Goal: Task Accomplishment & Management: Use online tool/utility

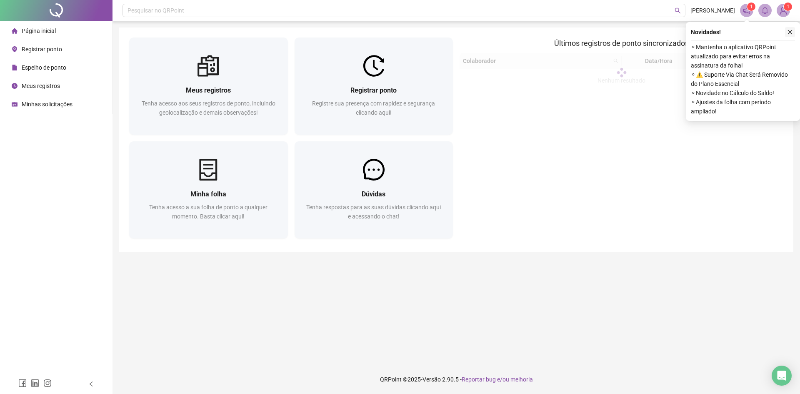
click at [789, 32] on icon "close" at bounding box center [790, 32] width 6 height 6
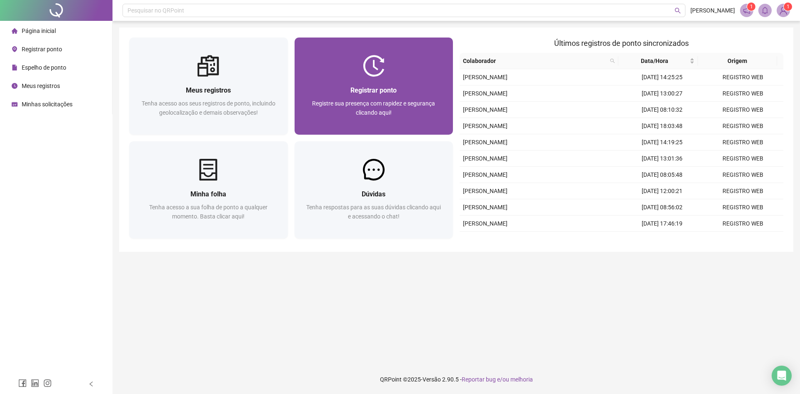
click at [387, 81] on div "Registrar ponto Registre sua presença com rapidez e segurança clicando aqui!" at bounding box center [374, 106] width 159 height 58
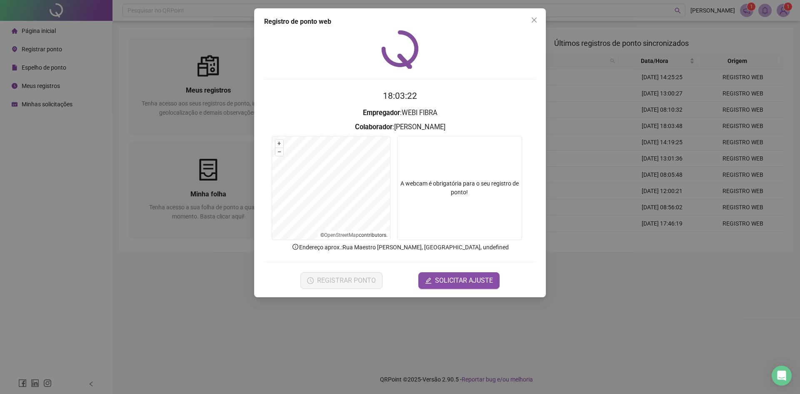
click at [440, 127] on h3 "Colaborador : [PERSON_NAME]" at bounding box center [400, 127] width 272 height 11
click at [460, 123] on h3 "Colaborador : [PERSON_NAME]" at bounding box center [400, 127] width 272 height 11
click at [474, 134] on form "18:03:23 Empregador : WEBI FIBRA Colaborador : [PERSON_NAME] + – ⇧ › © OpenStre…" at bounding box center [400, 188] width 272 height 199
click at [459, 128] on h3 "Colaborador : [PERSON_NAME]" at bounding box center [400, 127] width 272 height 11
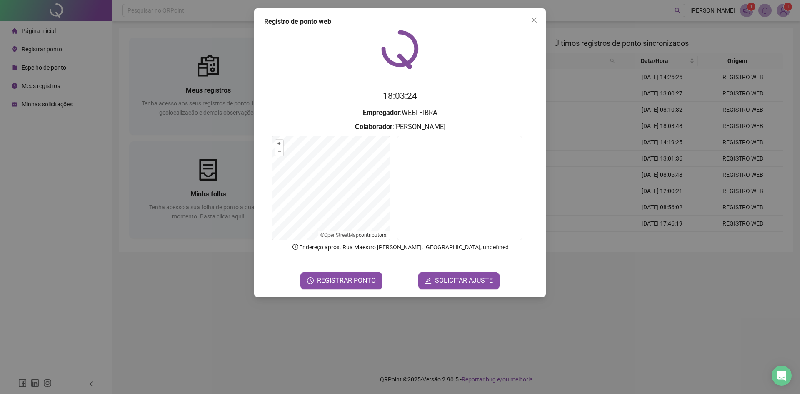
click at [414, 267] on form "18:03:24 Empregador : WEBI FIBRA Colaborador : [PERSON_NAME] + – ⇧ › © OpenStre…" at bounding box center [400, 188] width 272 height 199
click at [352, 286] on button "REGISTRAR PONTO" at bounding box center [341, 280] width 82 height 17
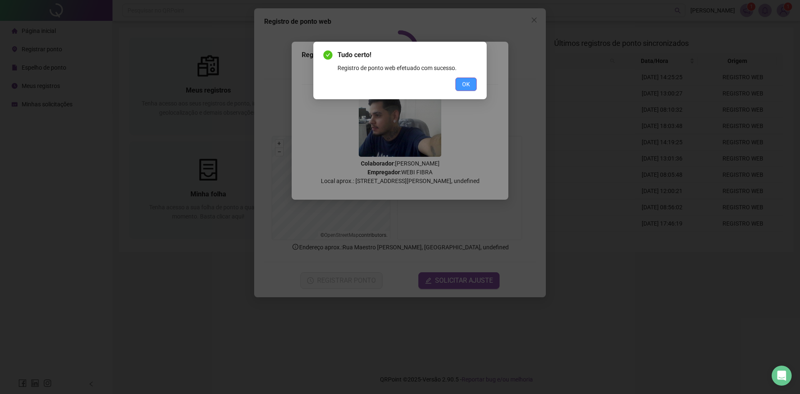
click at [473, 80] on button "OK" at bounding box center [465, 83] width 21 height 13
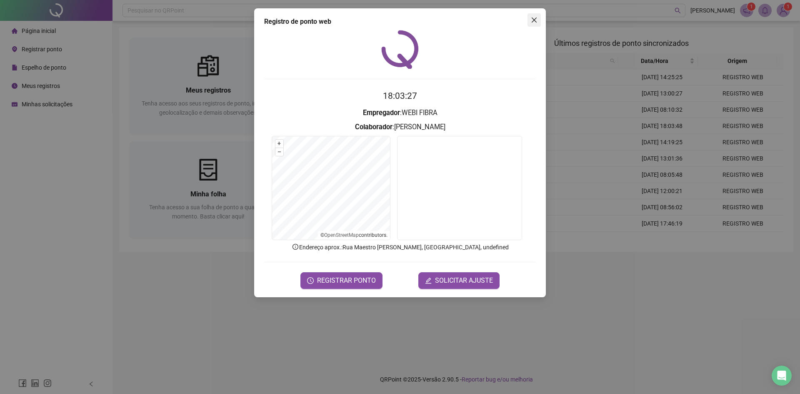
click at [534, 18] on icon "close" at bounding box center [534, 20] width 7 height 7
